Goal: Information Seeking & Learning: Learn about a topic

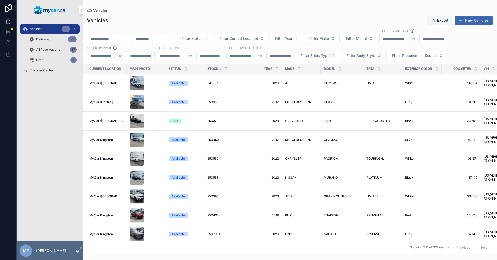
click at [116, 40] on input "scrollable content" at bounding box center [108, 38] width 42 height 7
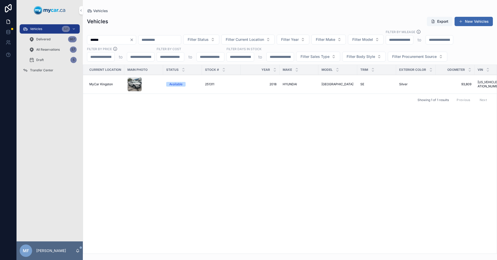
type input "******"
click at [213, 82] on span "251311" at bounding box center [209, 84] width 9 height 4
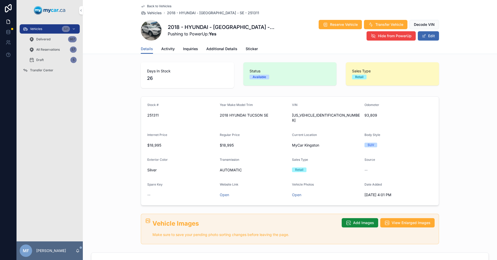
click at [305, 114] on span "[US_VEHICLE_IDENTIFICATION_NUMBER]" at bounding box center [326, 118] width 68 height 10
copy span "[US_VEHICLE_IDENTIFICATION_NUMBER]"
click at [157, 14] on span "Vehicles" at bounding box center [154, 12] width 15 height 5
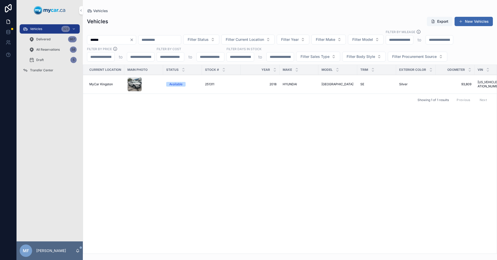
drag, startPoint x: 115, startPoint y: 40, endPoint x: 48, endPoint y: 51, distance: 68.7
click at [48, 51] on div "Vehicles 323 Delivered 867 All Reservations 58 Draft 5 Transfer Center MF [PERS…" at bounding box center [257, 130] width 480 height 260
type input "******"
click at [327, 86] on span "TACOMA" at bounding box center [327, 84] width 13 height 4
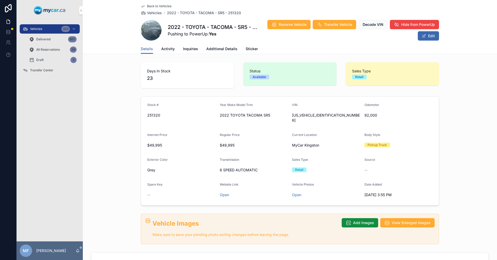
click at [219, 48] on span "Additional Details" at bounding box center [221, 48] width 31 height 5
